Goal: Task Accomplishment & Management: Manage account settings

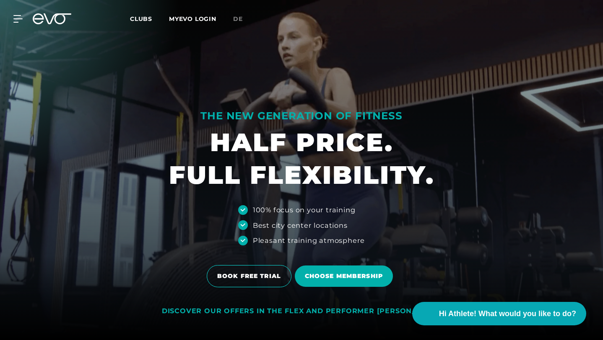
click at [18, 18] on icon at bounding box center [17, 19] width 9 height 7
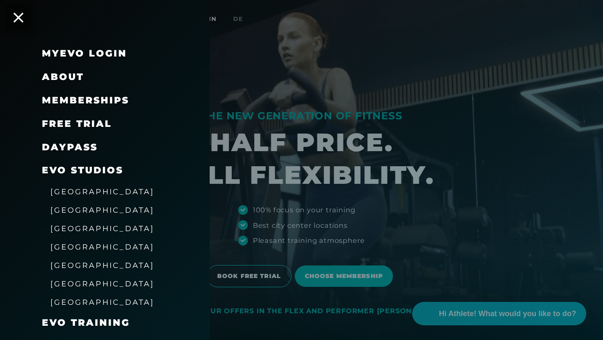
drag, startPoint x: 43, startPoint y: 19, endPoint x: 92, endPoint y: 46, distance: 55.8
click at [92, 46] on div "MyEVO Login" at bounding box center [115, 53] width 147 height 23
drag, startPoint x: 92, startPoint y: 46, endPoint x: 92, endPoint y: 52, distance: 6.3
click at [92, 52] on link "MyEVO Login" at bounding box center [84, 53] width 85 height 11
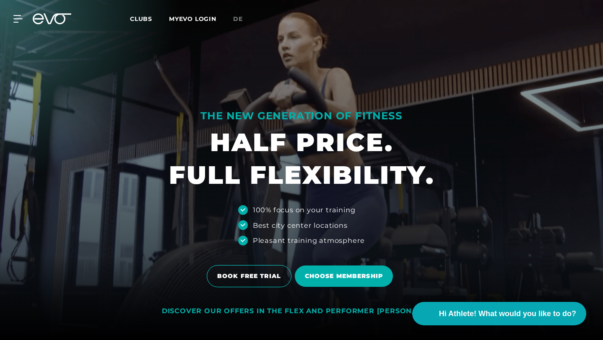
click at [195, 22] on link "MYEVO LOGIN" at bounding box center [192, 19] width 47 height 8
